Goal: Information Seeking & Learning: Learn about a topic

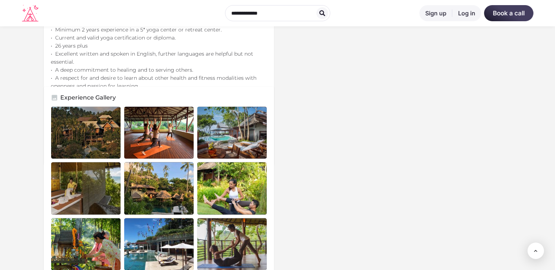
scroll to position [669, 237]
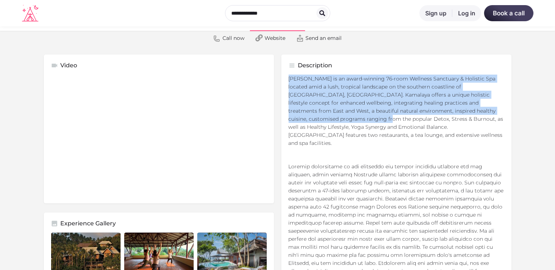
drag, startPoint x: 289, startPoint y: 79, endPoint x: 305, endPoint y: 114, distance: 38.3
click at [274, 114] on p "[PERSON_NAME] is an award-winning 76-room Wellness Sanctuary & Holistic Spa loc…" at bounding box center [397, 111] width 216 height 72
click at [274, 95] on p "[PERSON_NAME] is an award-winning 76-room Wellness Sanctuary & Holistic Spa loc…" at bounding box center [397, 111] width 216 height 72
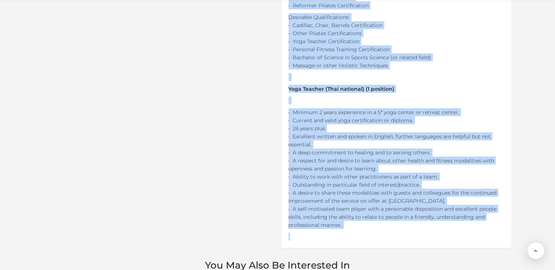
drag, startPoint x: 290, startPoint y: 79, endPoint x: 351, endPoint y: 212, distance: 147.3
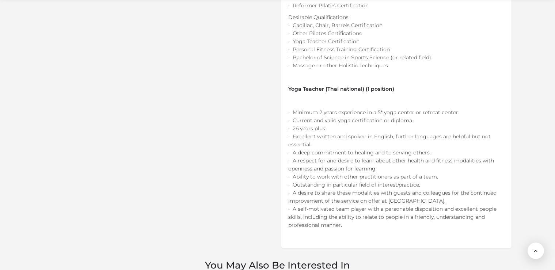
click at [274, 210] on p "• Minimum 2 years experience in a 5* yoga center or retreat center. • Current a…" at bounding box center [397, 168] width 216 height 121
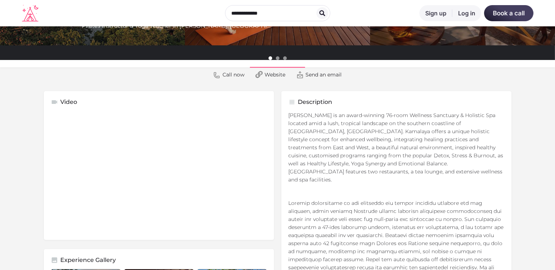
drag, startPoint x: 350, startPoint y: 210, endPoint x: 288, endPoint y: 113, distance: 114.4
copy div "Loremips Dol Sitam co ad elits-doeiusm 93-temp Incididu Utlaboree & Dolorema Al…"
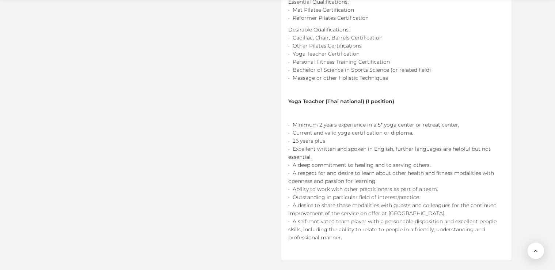
scroll to position [657, 0]
